Goal: Navigation & Orientation: Understand site structure

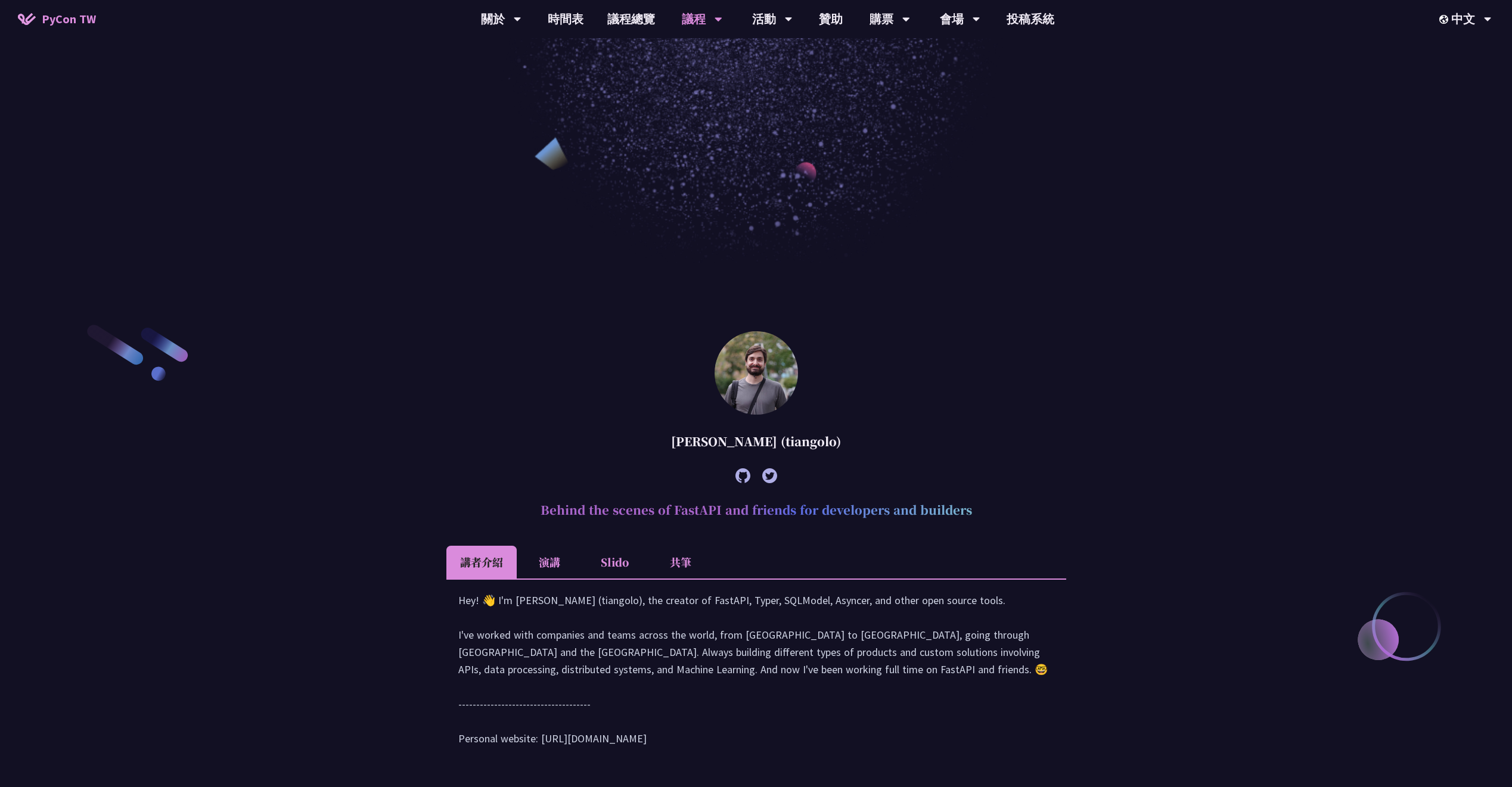
drag, startPoint x: 675, startPoint y: 170, endPoint x: 562, endPoint y: 153, distance: 114.3
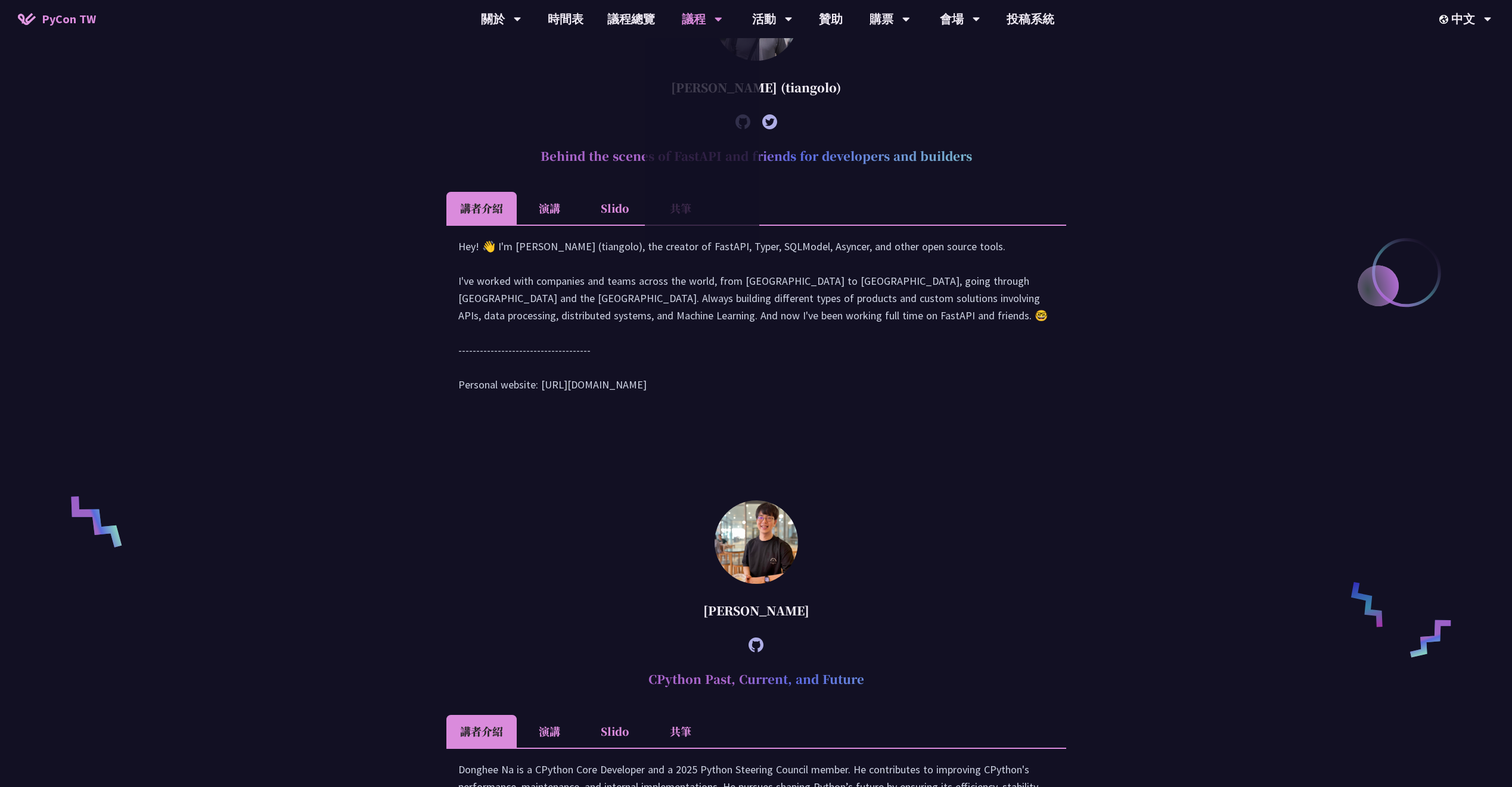
scroll to position [2075, 0]
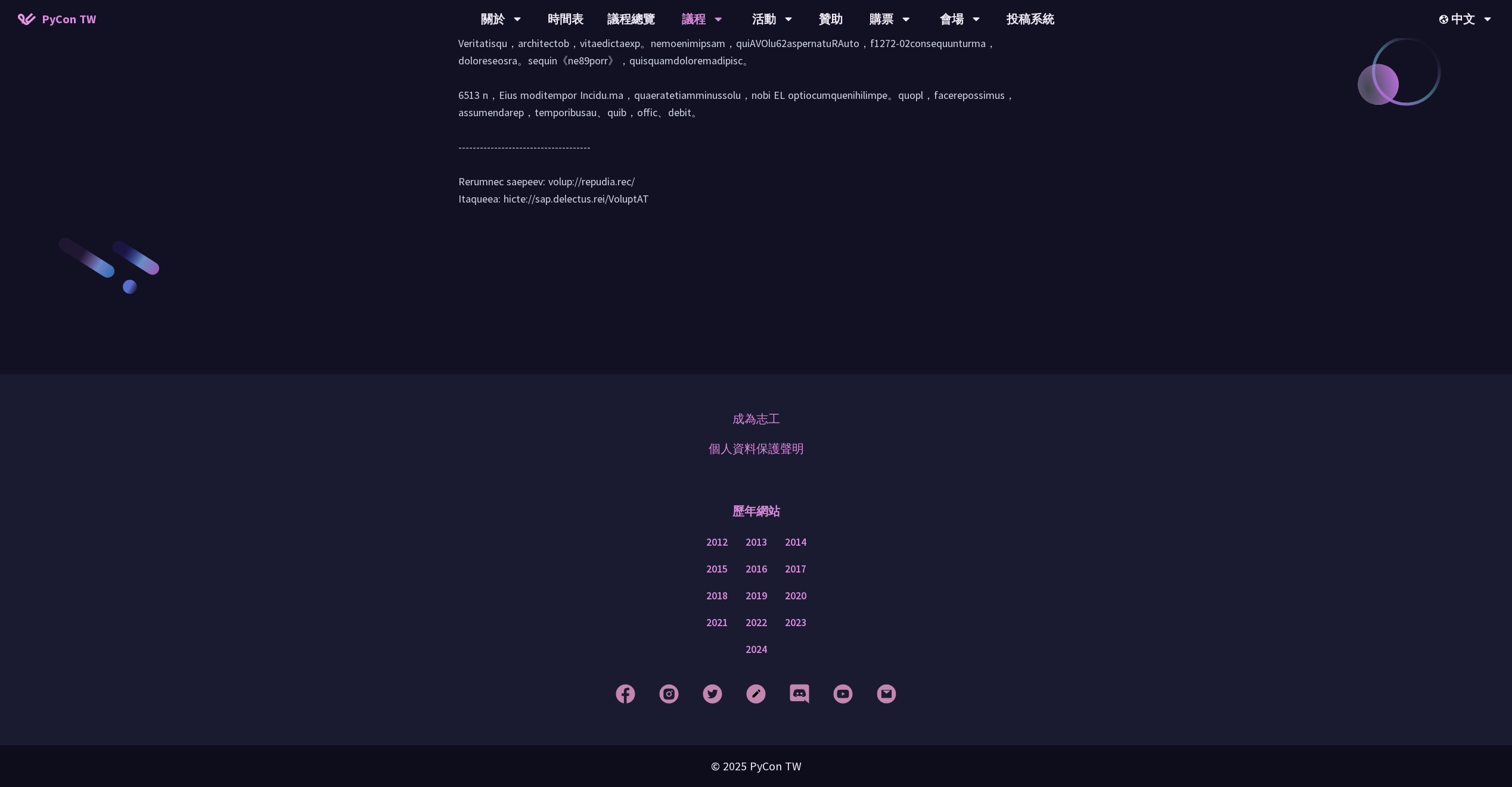
click at [76, 31] on link "PyCon TW" at bounding box center [57, 19] width 102 height 30
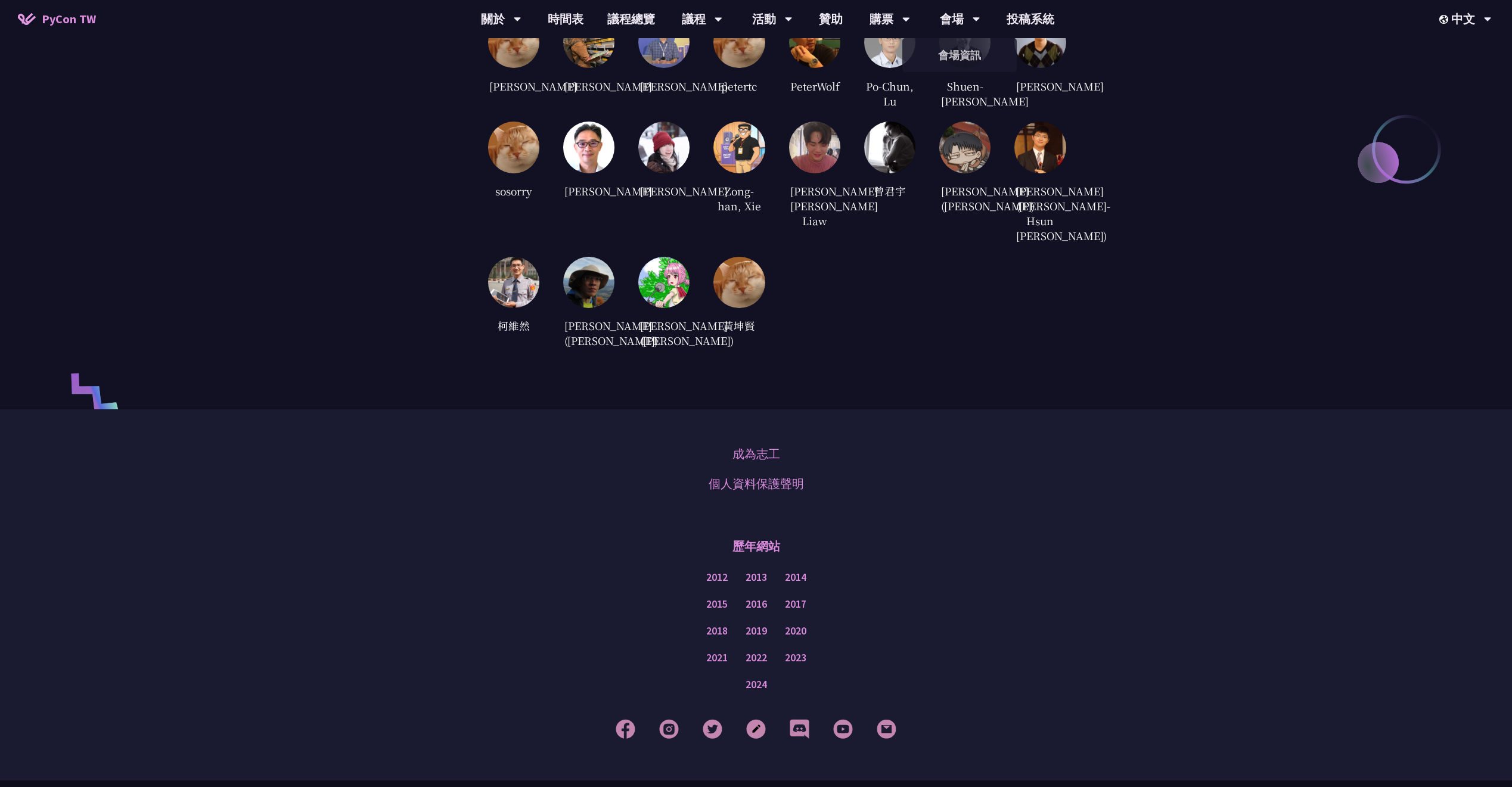
scroll to position [2971, 0]
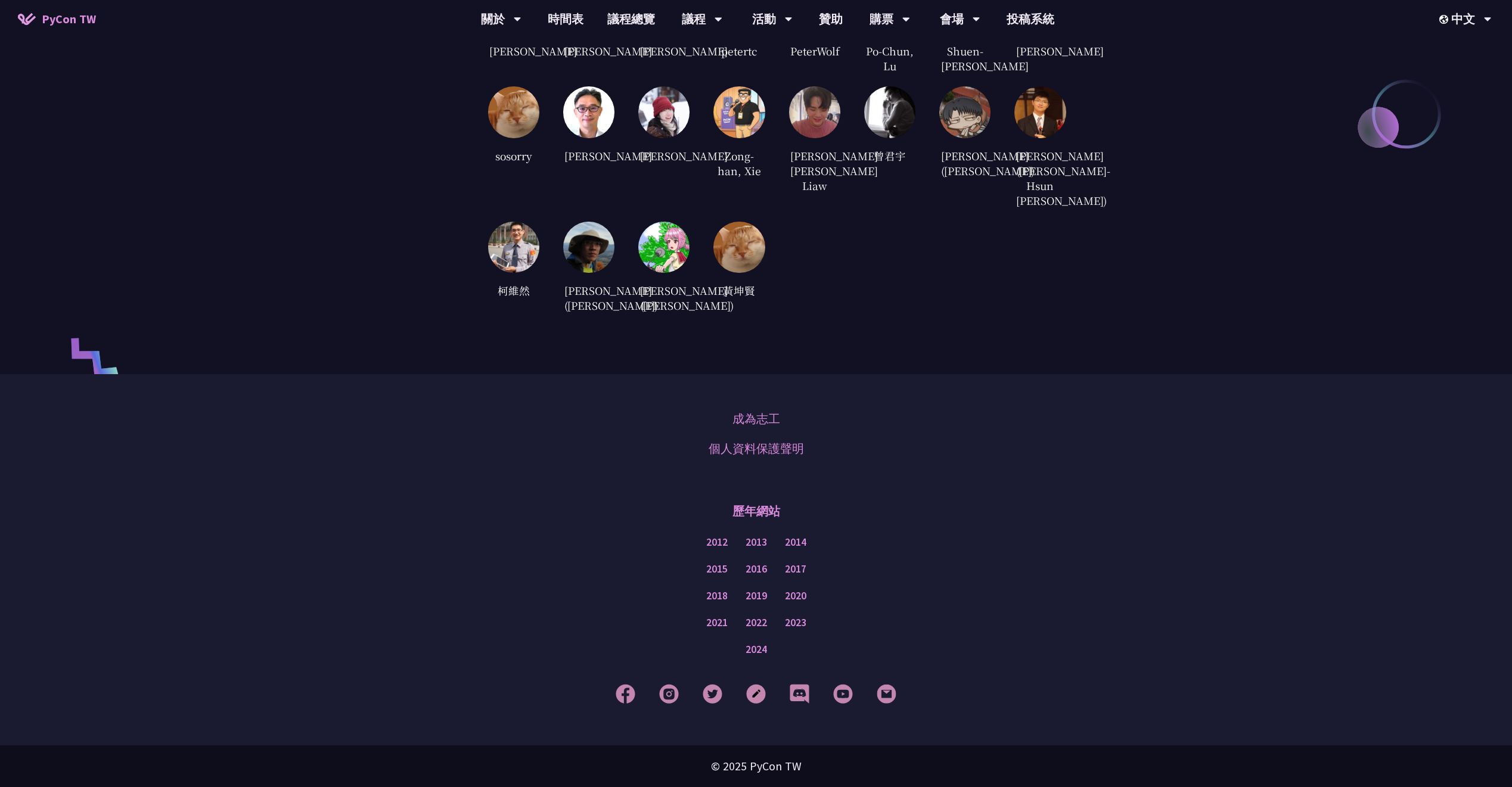
drag, startPoint x: 942, startPoint y: 319, endPoint x: 845, endPoint y: 297, distance: 99.5
click at [845, 297] on div "審稿人員 candy02058912 [PERSON_NAME] ([PERSON_NAME]) [PERSON_NAME] [PERSON_NAME] Ju…" at bounding box center [756, 62] width 620 height 623
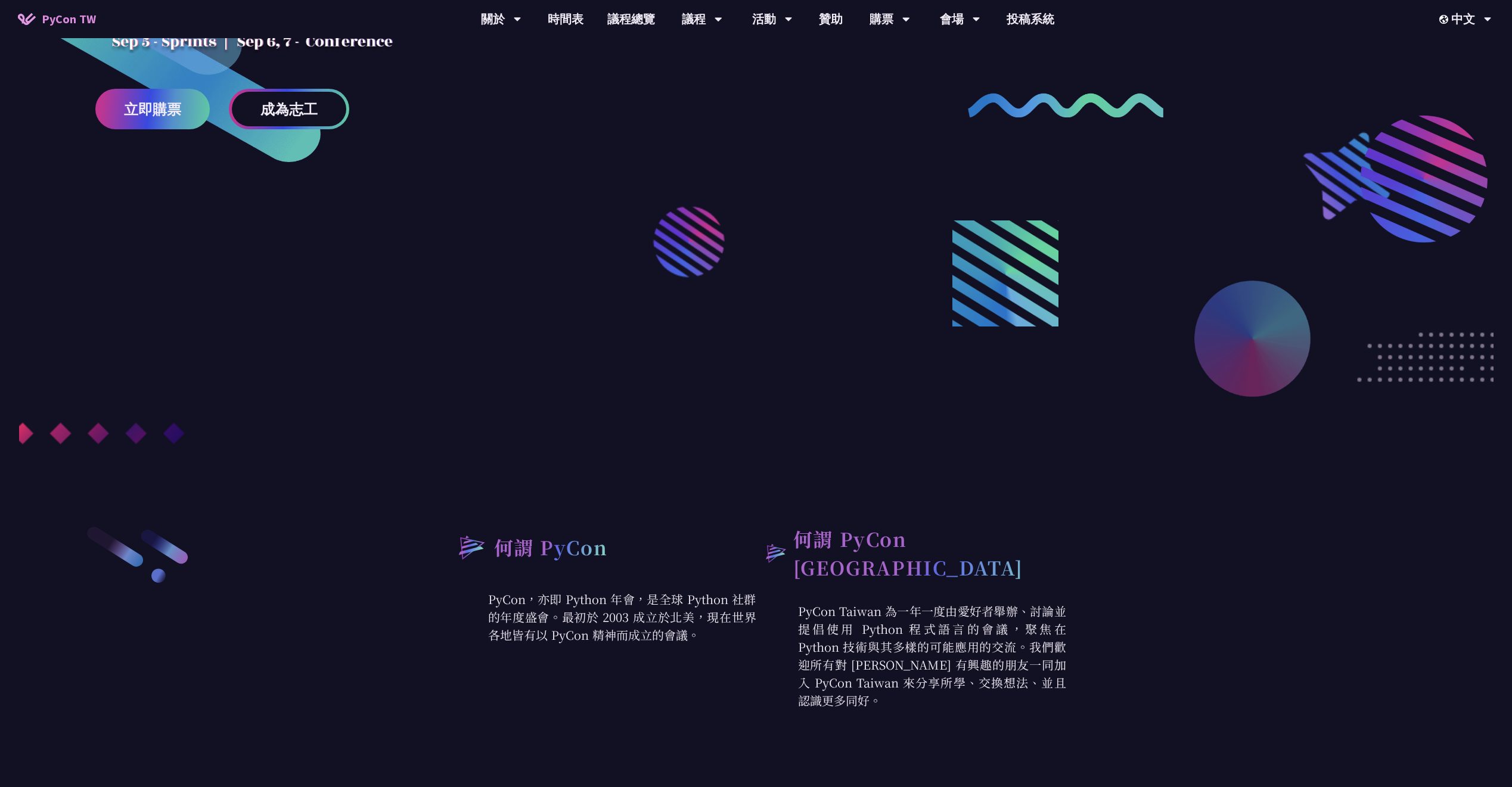
scroll to position [0, 0]
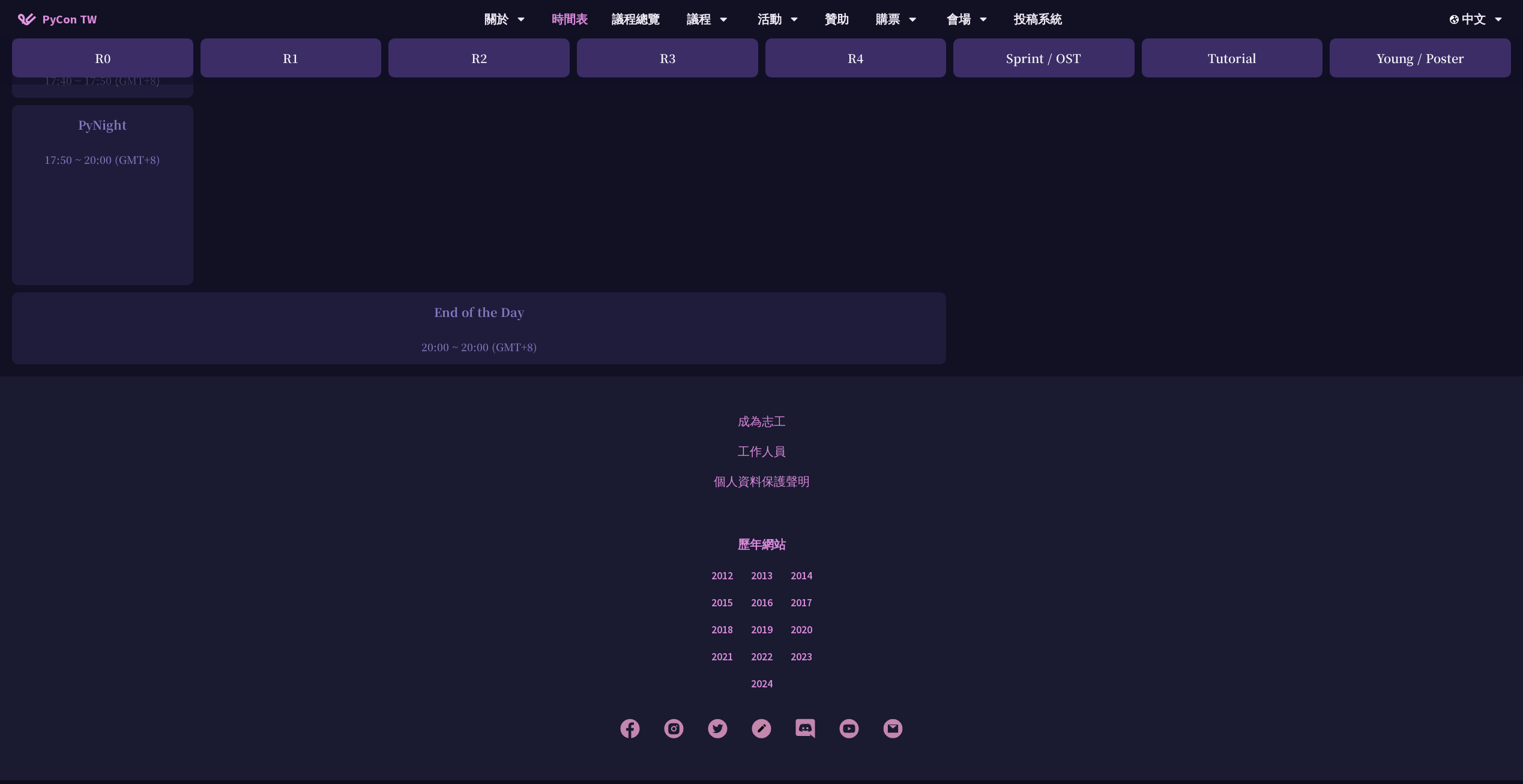
scroll to position [1792, 0]
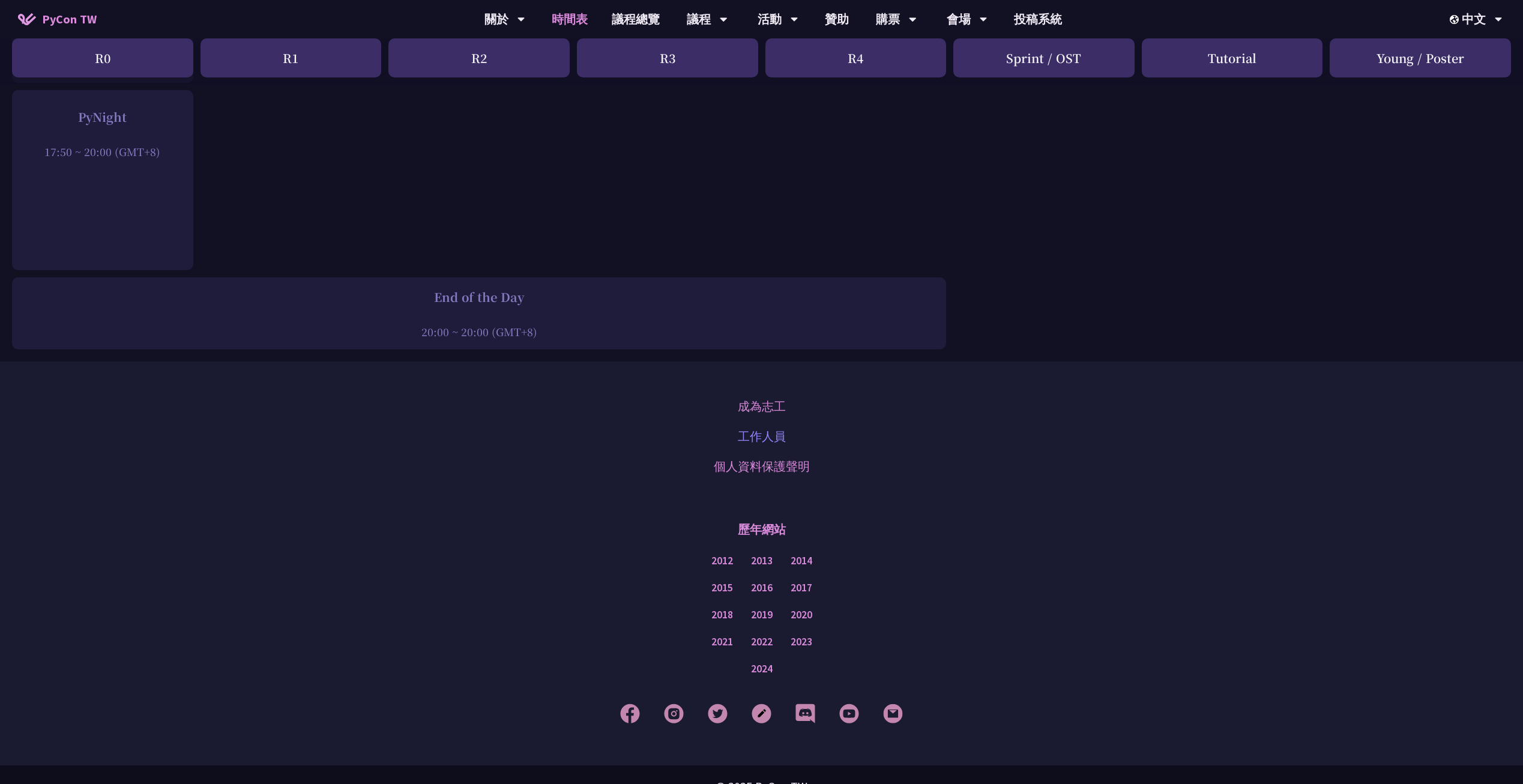
click at [752, 427] on link "工作人員" at bounding box center [762, 436] width 48 height 18
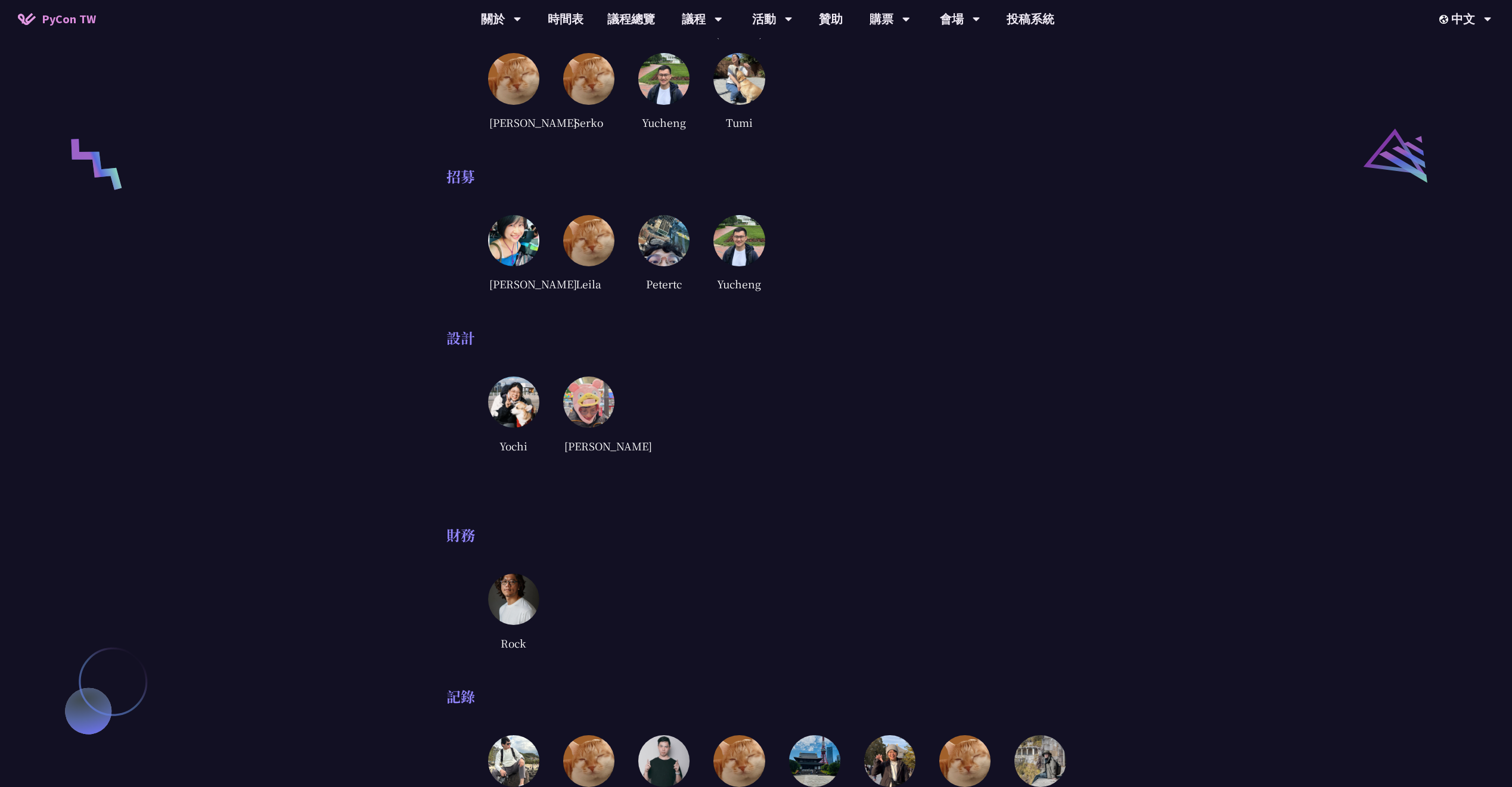
scroll to position [1925, 0]
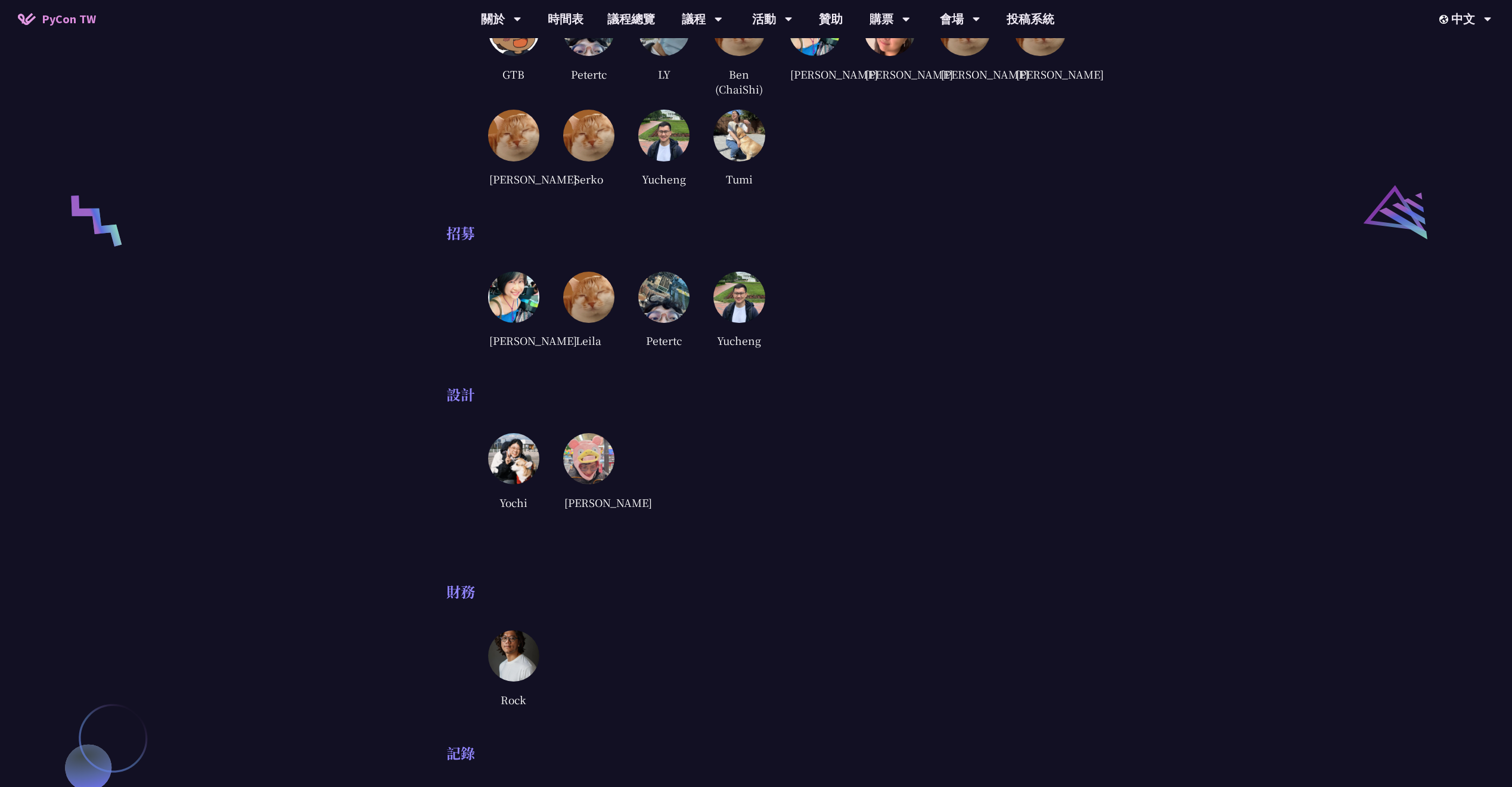
drag, startPoint x: 619, startPoint y: 161, endPoint x: 631, endPoint y: 160, distance: 12.0
click at [618, 161] on div "GTB Petertc [PERSON_NAME] (ChaiShi) [PERSON_NAME] [PERSON_NAME] [GEOGRAPHIC_DAT…" at bounding box center [777, 97] width 578 height 183
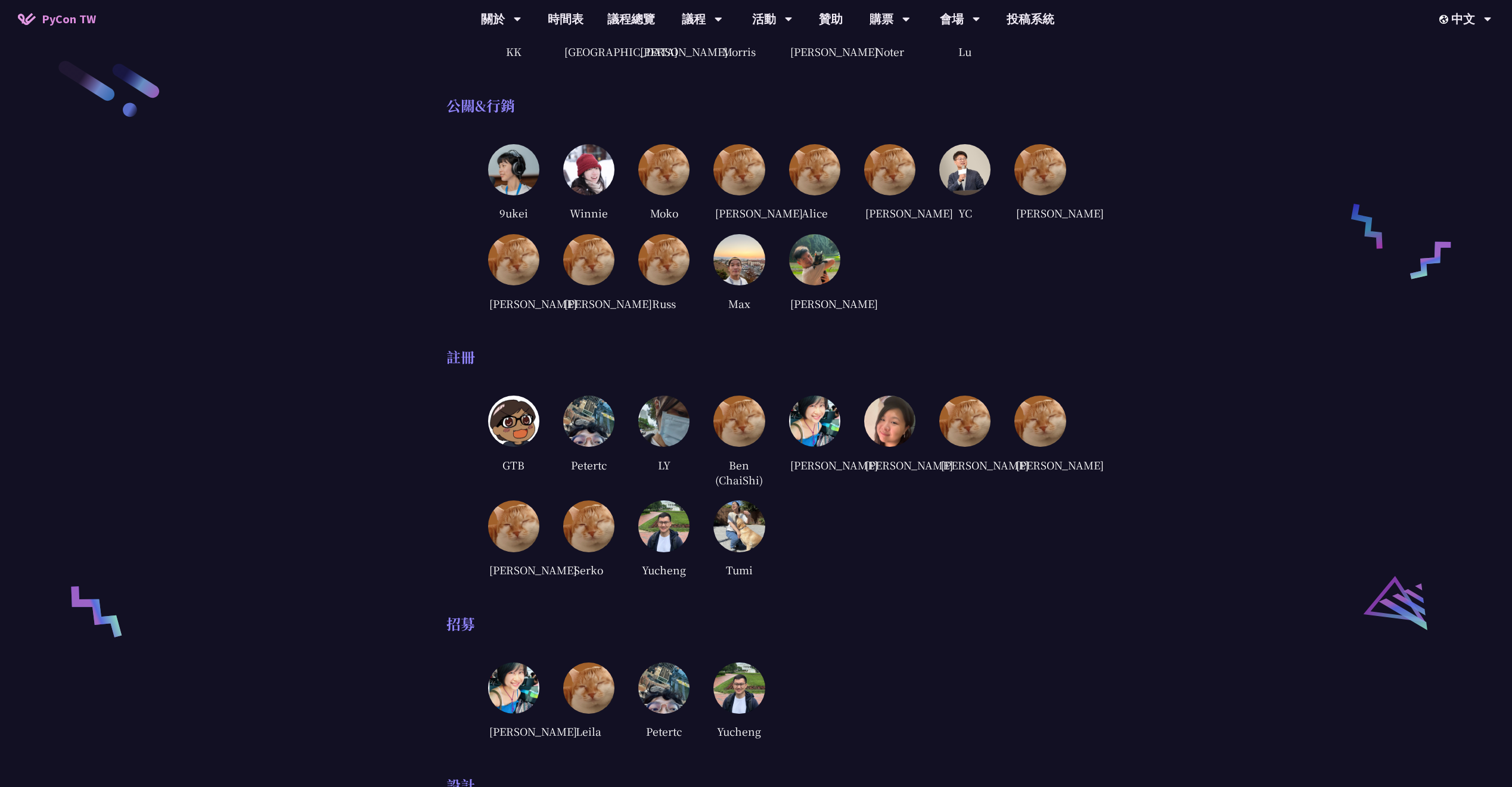
scroll to position [1458, 0]
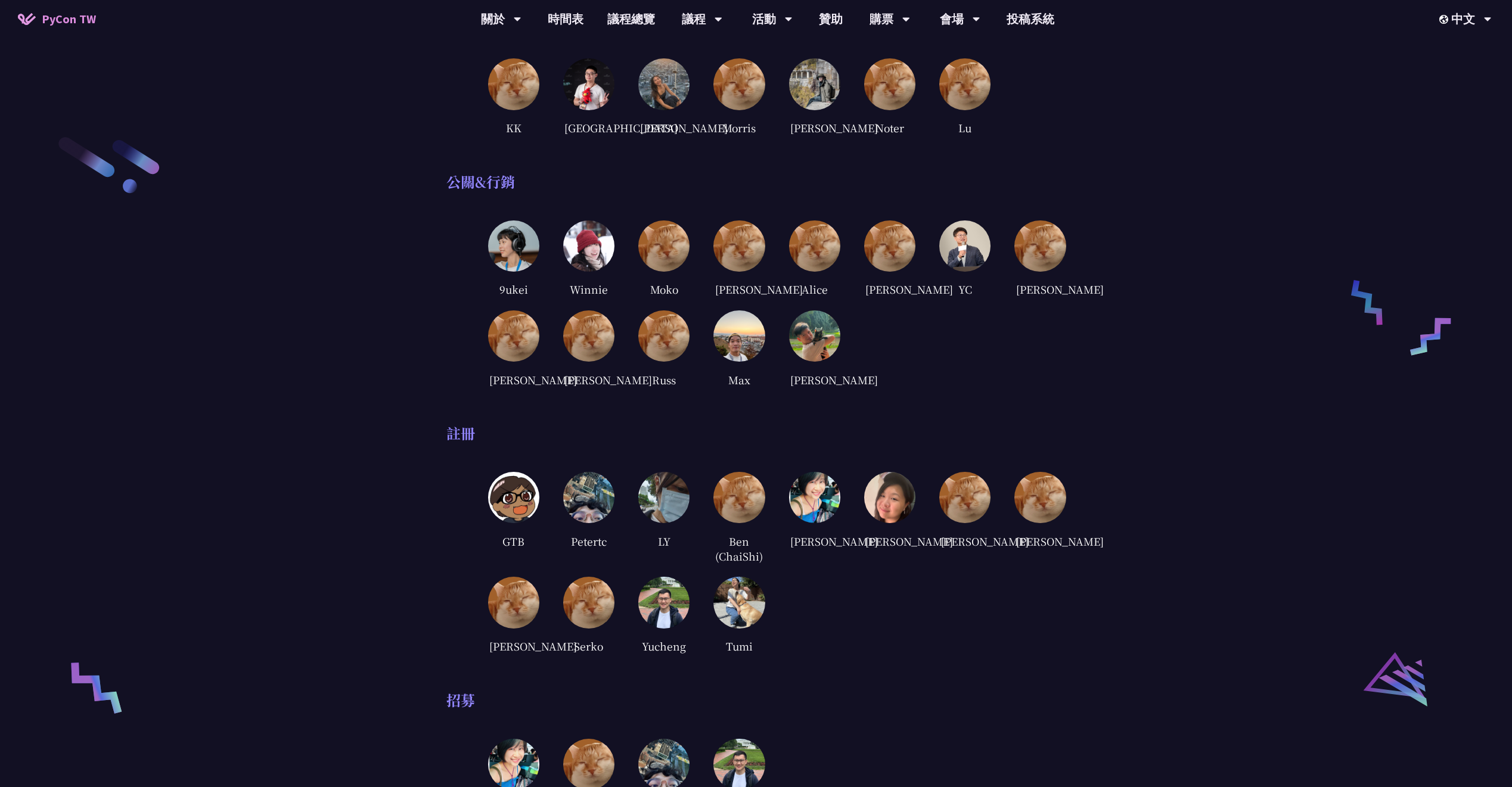
drag, startPoint x: 743, startPoint y: 123, endPoint x: 703, endPoint y: 113, distance: 41.2
click at [685, 113] on div "贊助執行 [PERSON_NAME][GEOGRAPHIC_DATA] [PERSON_NAME] 小傑 Noter Lu" at bounding box center [756, 73] width 620 height 126
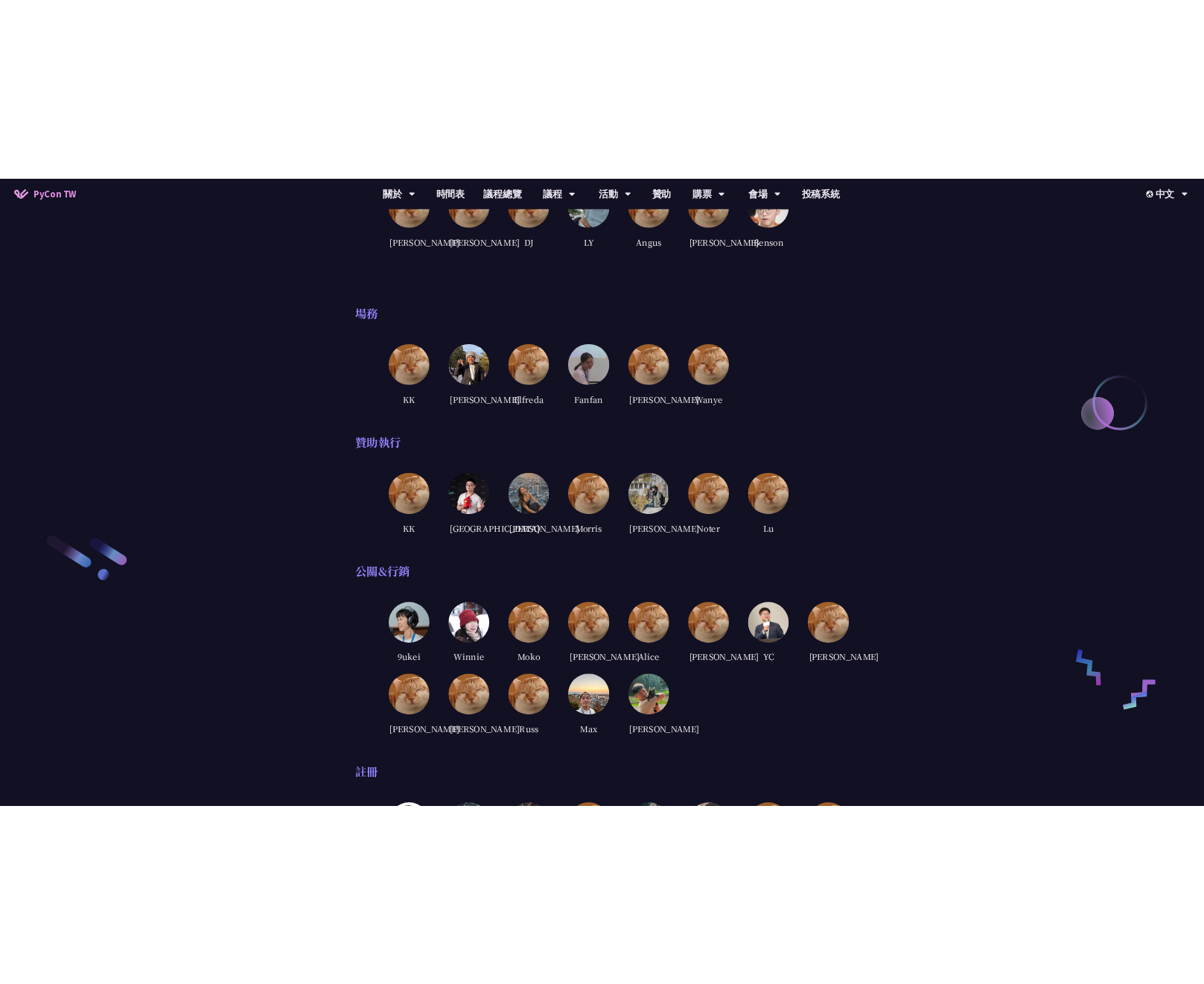
scroll to position [1258, 0]
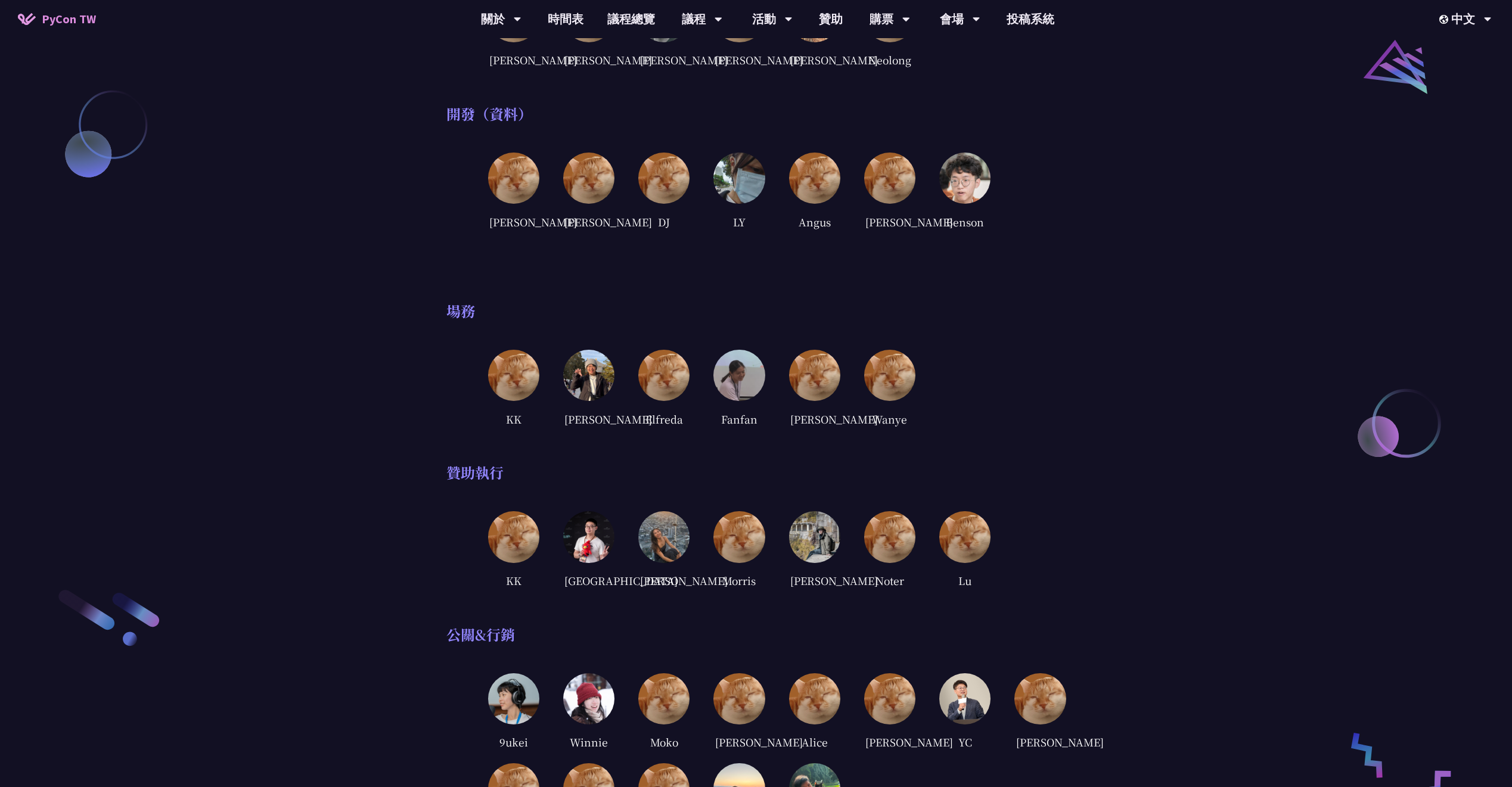
click at [744, 401] on img at bounding box center [739, 375] width 51 height 51
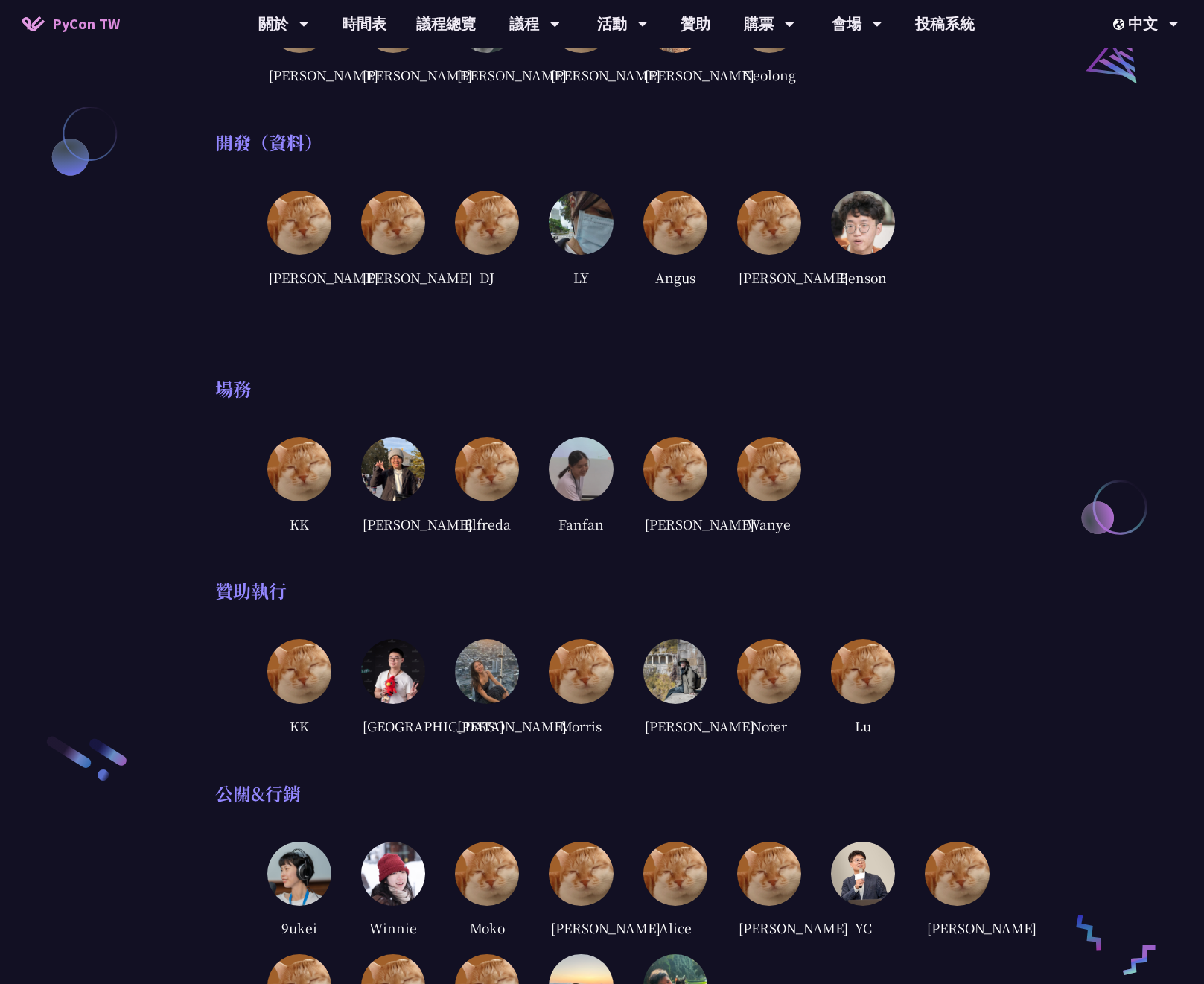
click at [65, 26] on span "PyCon TW" at bounding box center [85, 24] width 68 height 23
